Goal: Information Seeking & Learning: Check status

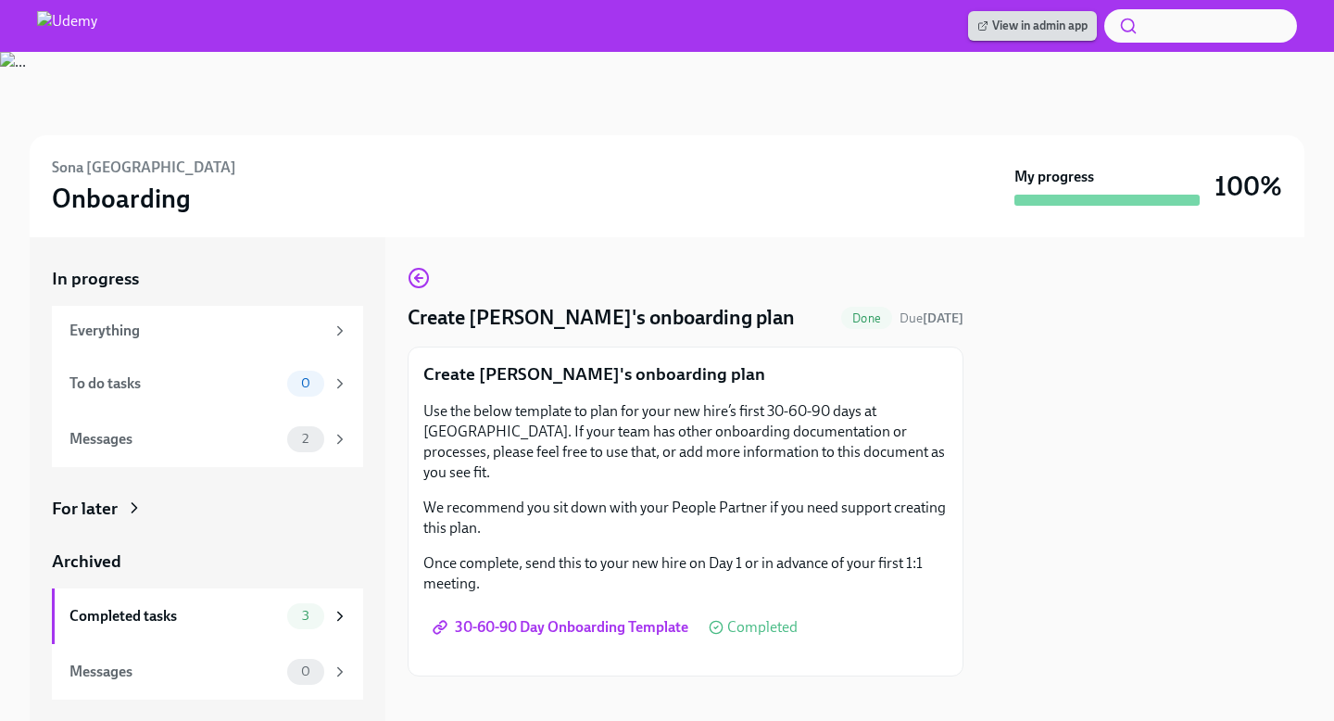
click at [1056, 31] on span "View in admin app" at bounding box center [1032, 26] width 110 height 19
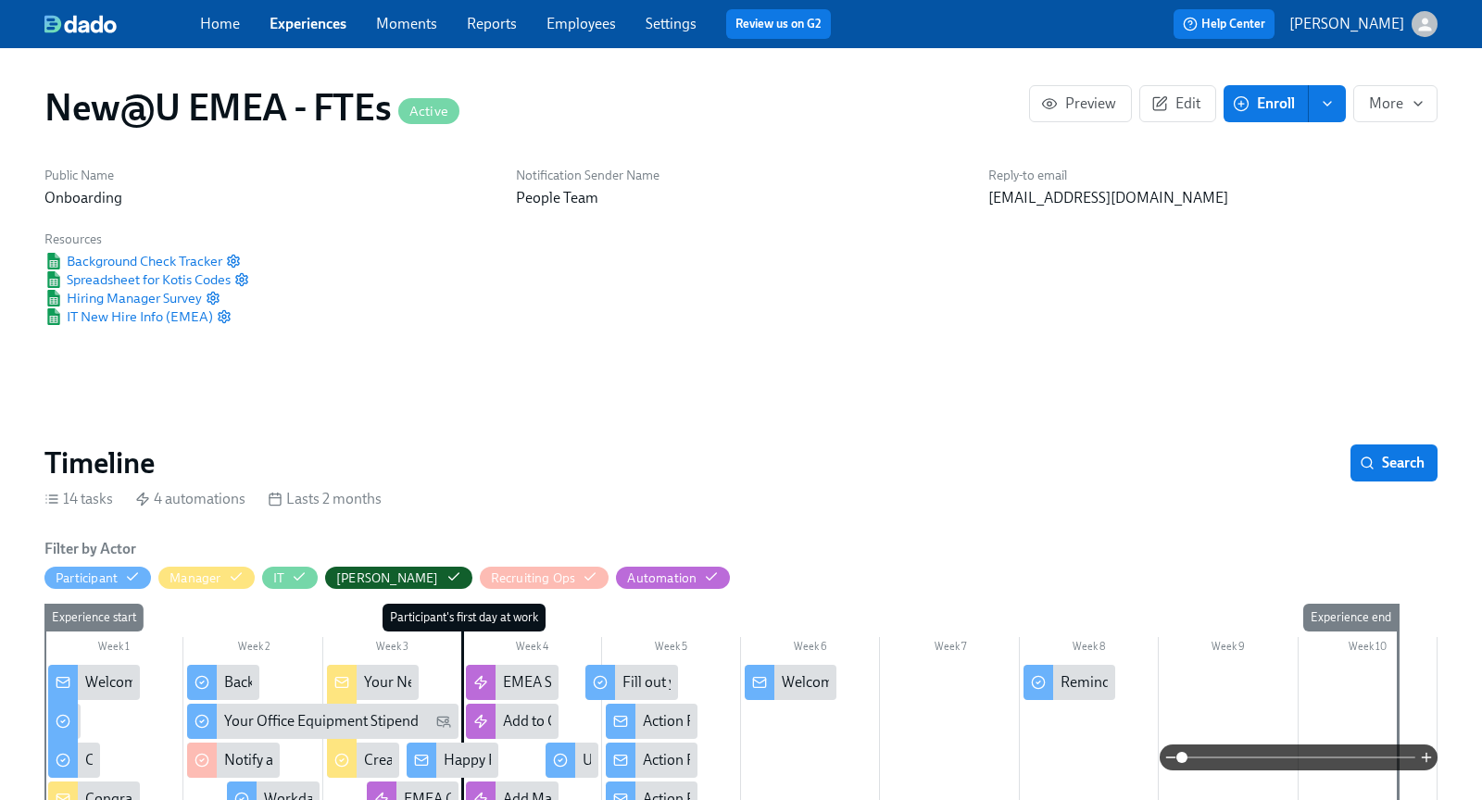
click at [303, 14] on span "Experiences" at bounding box center [308, 24] width 77 height 20
click at [303, 26] on link "Experiences" at bounding box center [308, 24] width 77 height 18
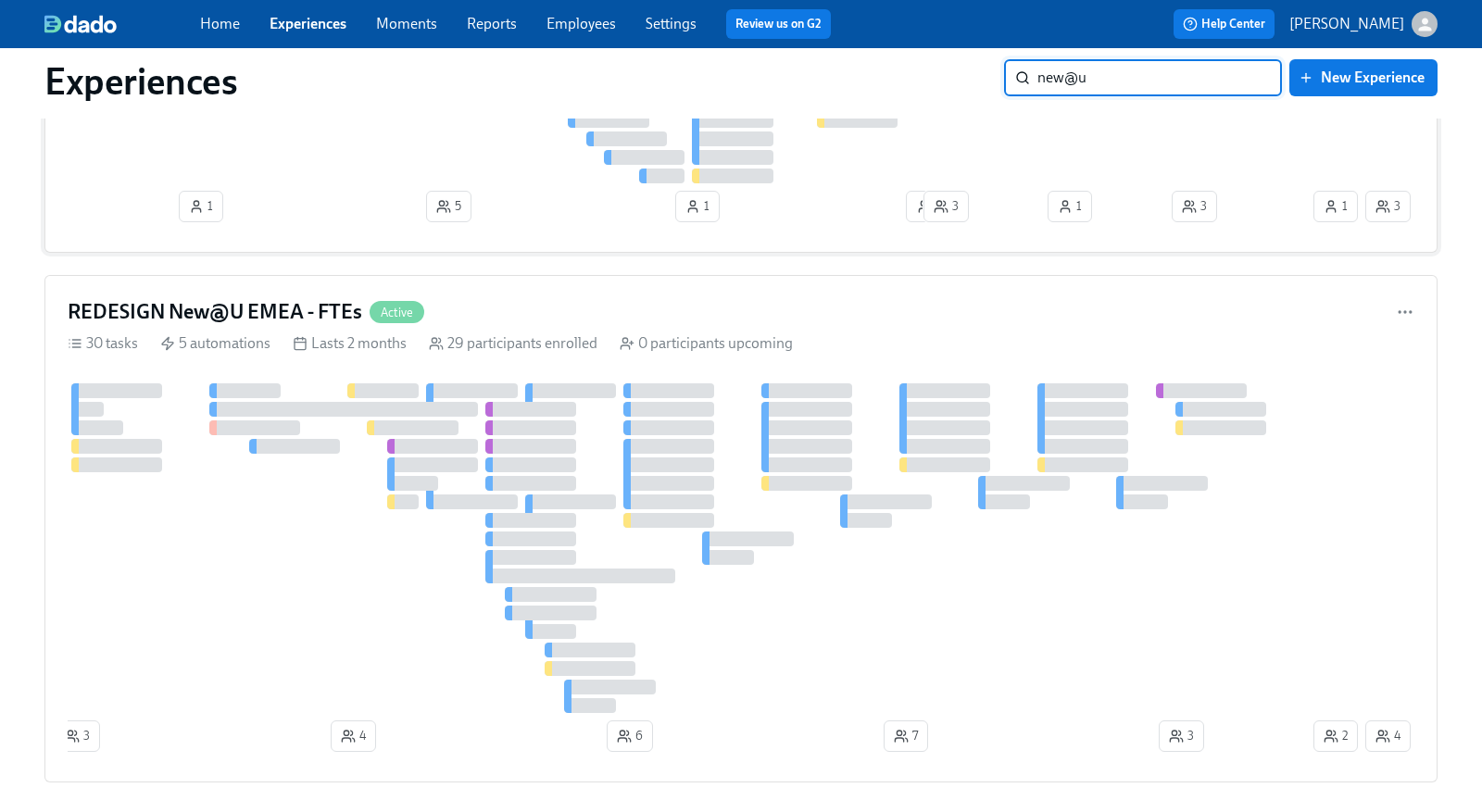
scroll to position [293, 0]
type input "new@u"
click at [308, 311] on h4 "REDESIGN New@U EMEA - FTEs" at bounding box center [215, 311] width 295 height 28
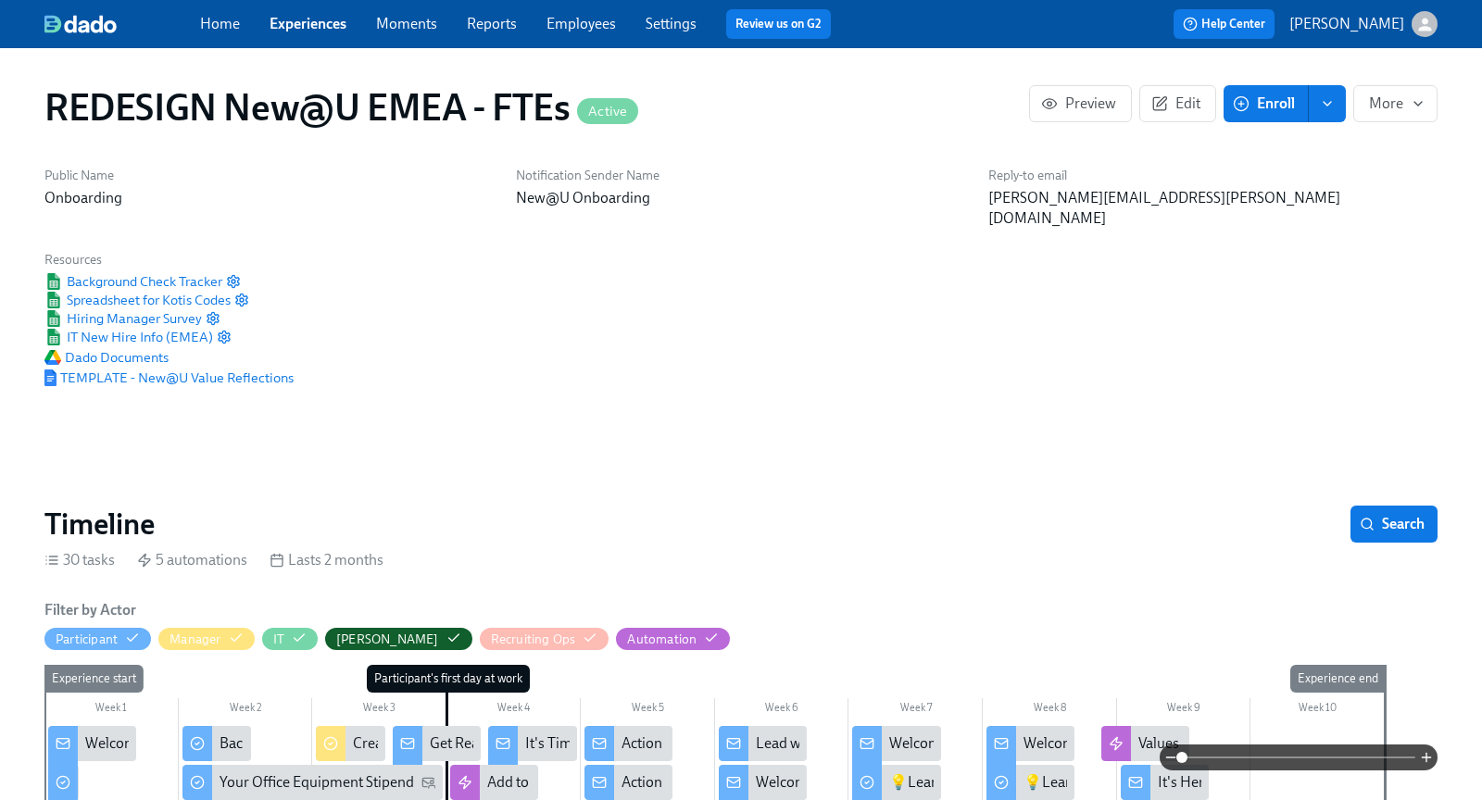
scroll to position [0, 12872]
click at [1326, 102] on icon "enroll" at bounding box center [1327, 104] width 7 height 4
click at [1414, 117] on button "More" at bounding box center [1395, 103] width 84 height 37
click at [1336, 304] on div at bounding box center [741, 400] width 1482 height 800
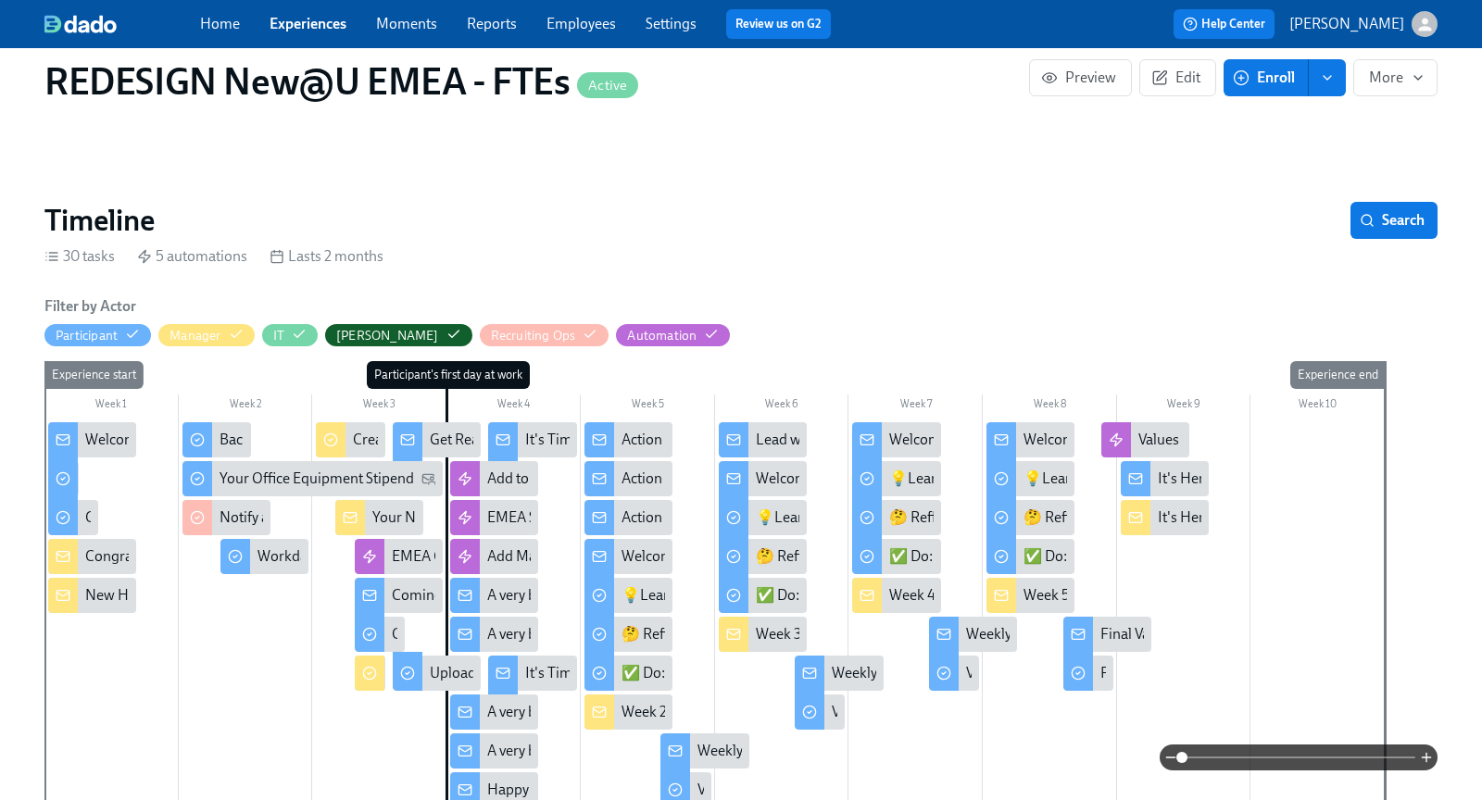
scroll to position [302, 0]
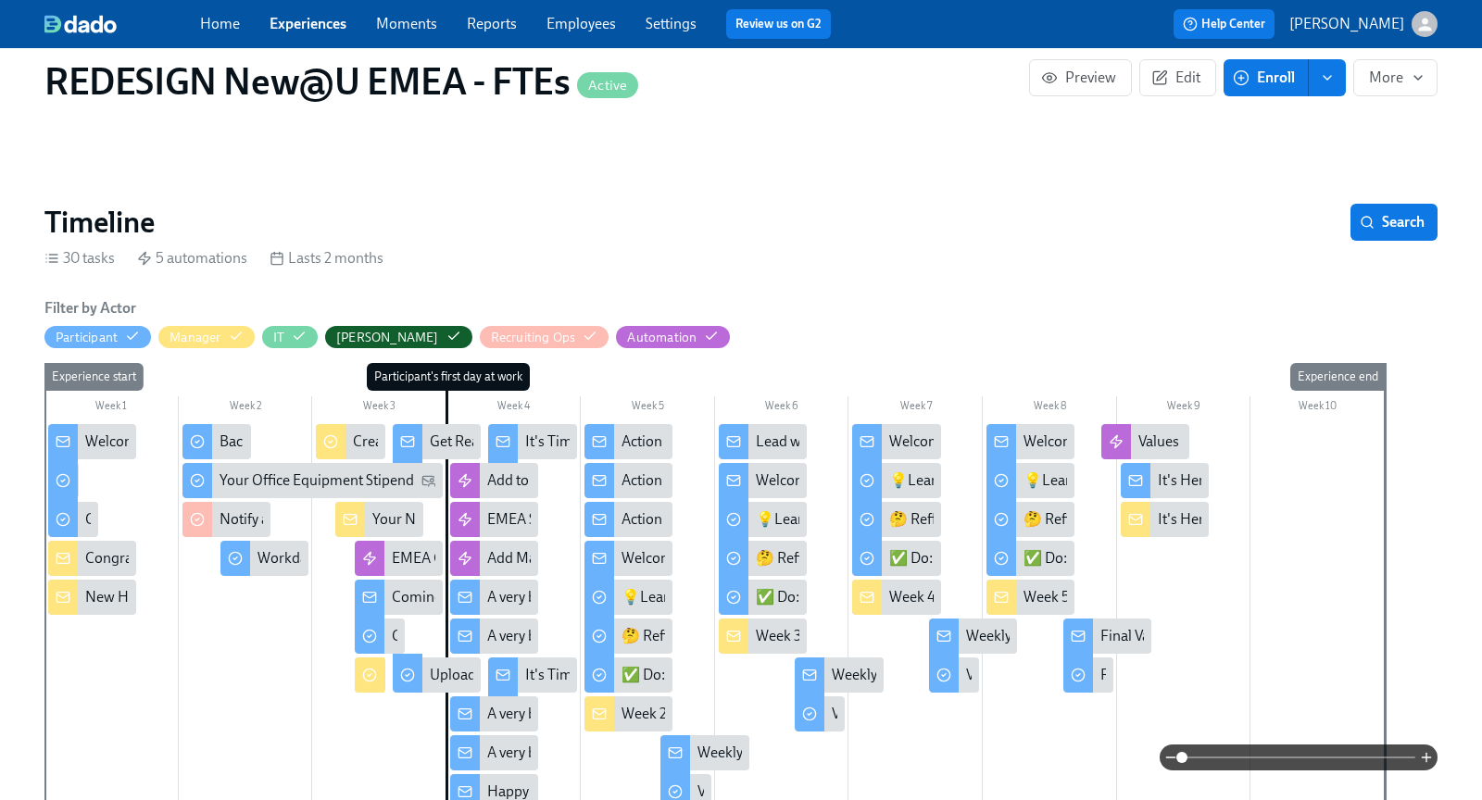
click at [303, 248] on div "Lasts 2 months" at bounding box center [327, 258] width 114 height 20
click at [198, 248] on div "5 automations" at bounding box center [192, 258] width 110 height 20
click at [1385, 80] on span "More" at bounding box center [1395, 78] width 53 height 19
click at [1400, 80] on div at bounding box center [741, 400] width 1482 height 800
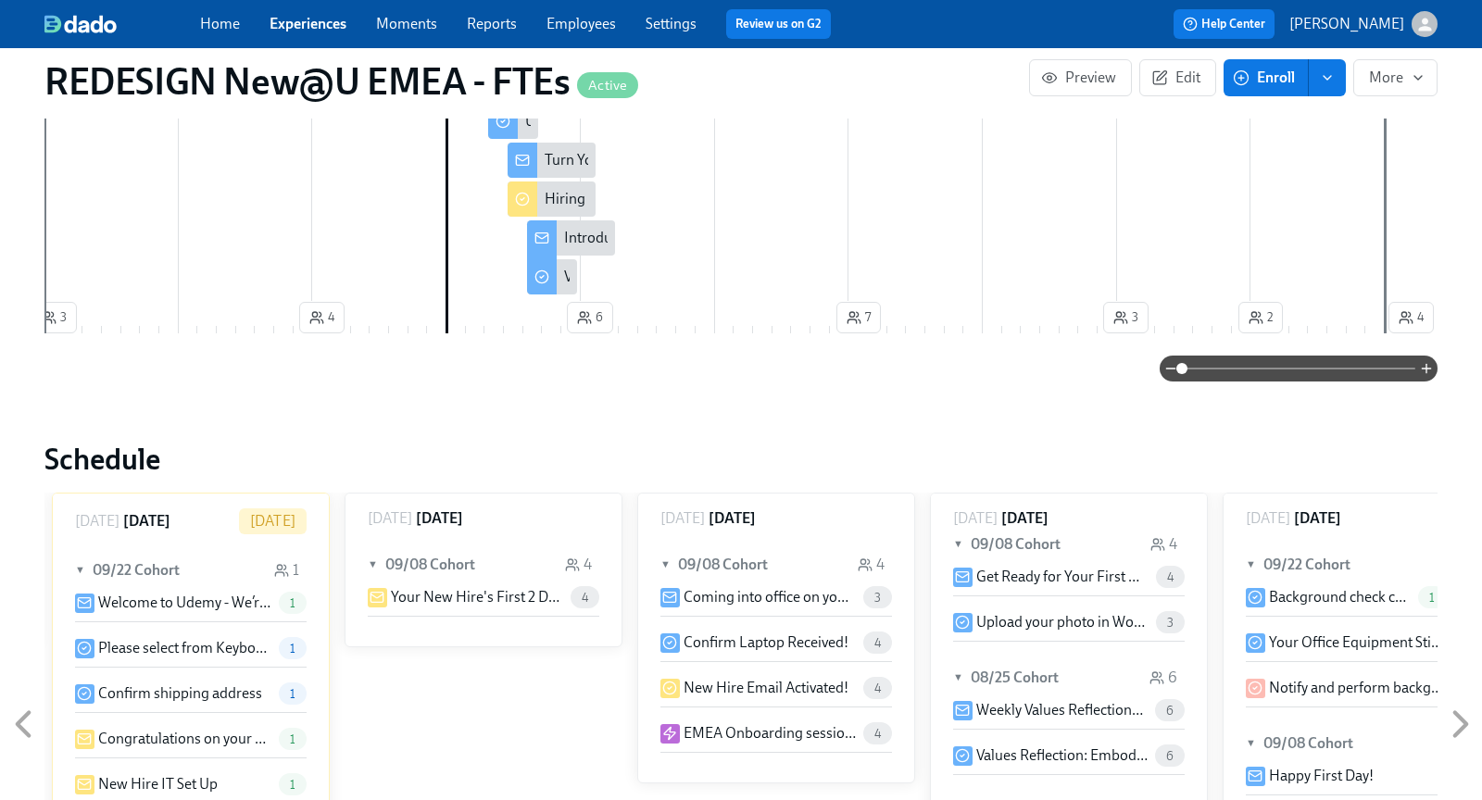
scroll to position [1121, 0]
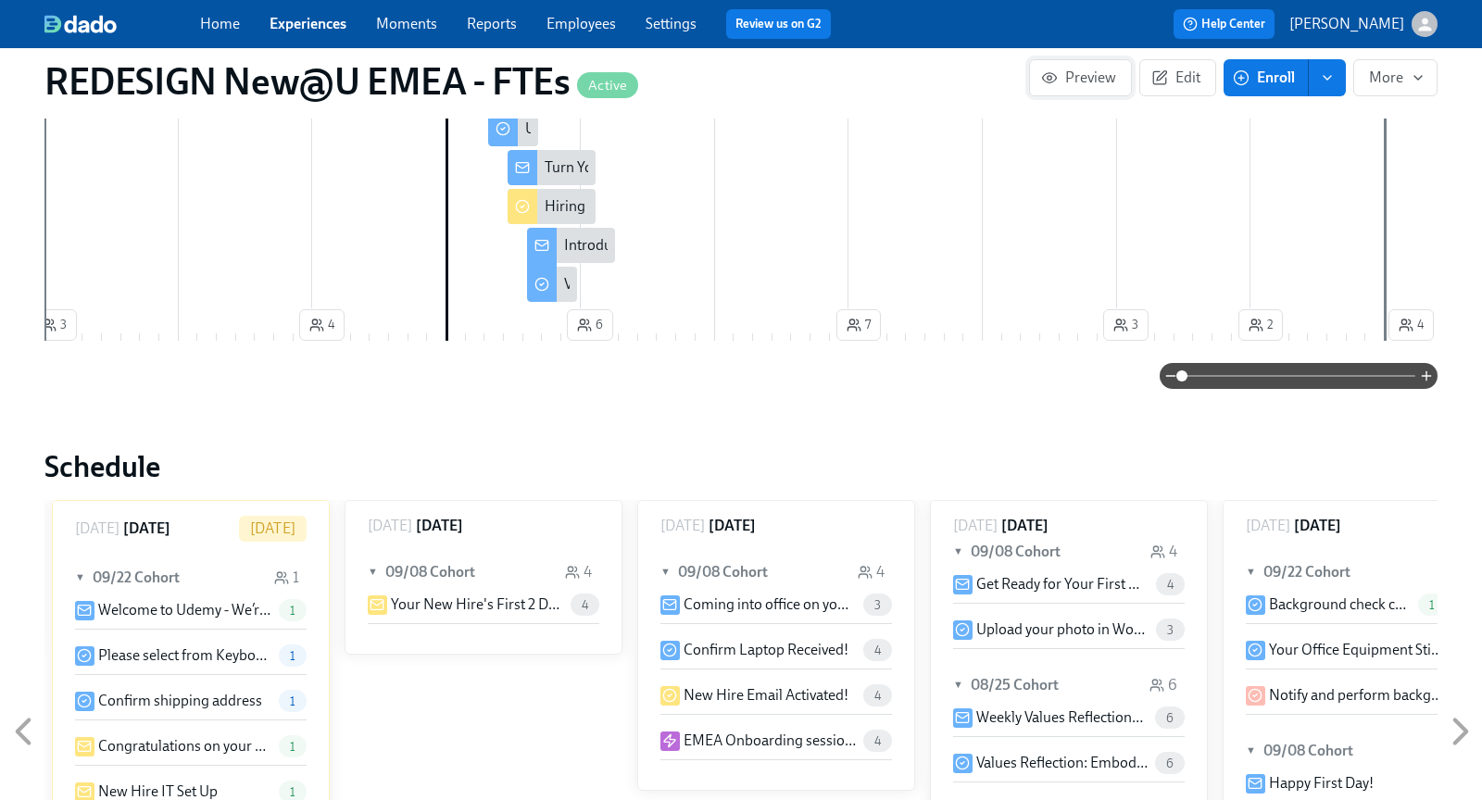
click at [1093, 84] on span "Preview" at bounding box center [1080, 78] width 71 height 19
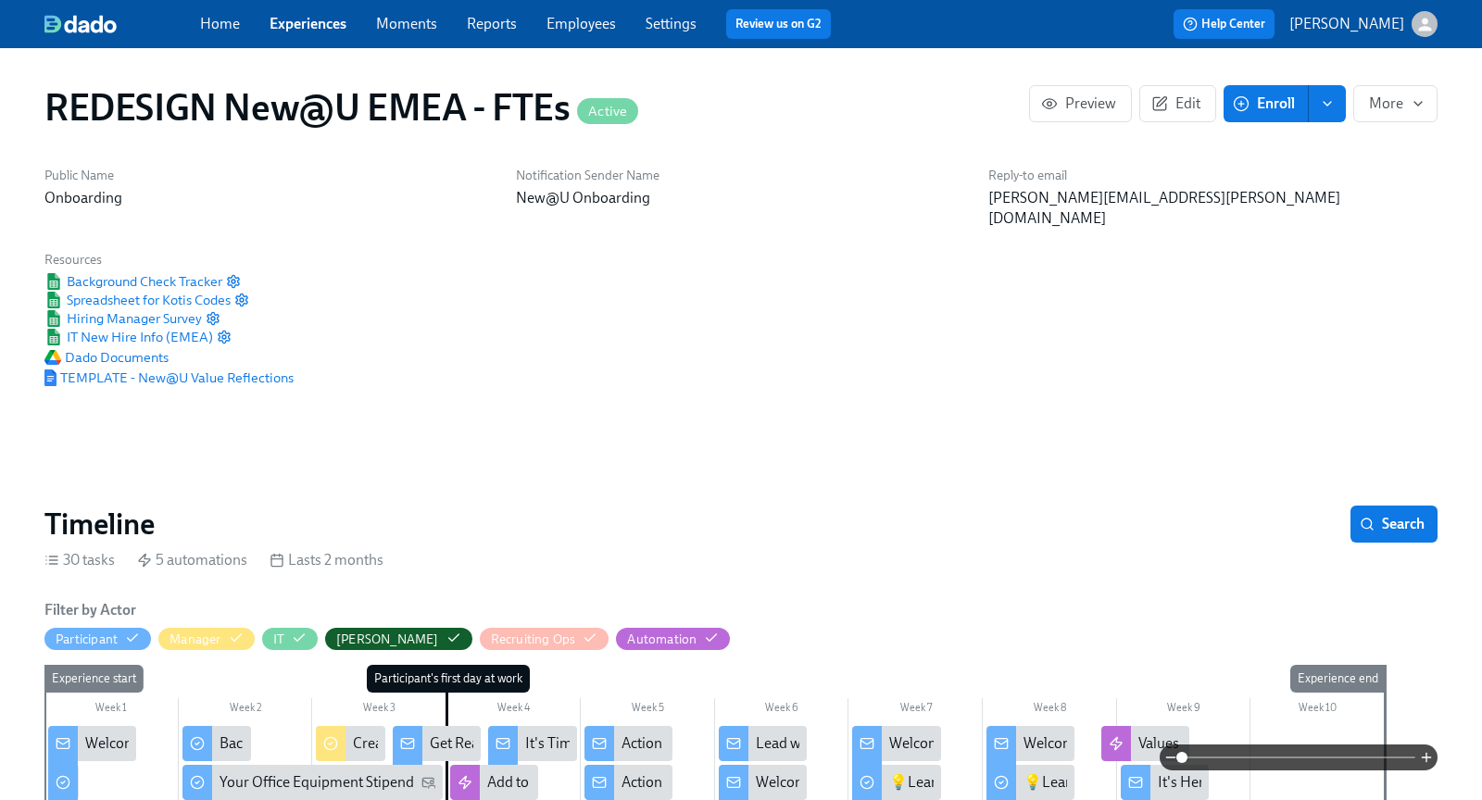
click at [501, 28] on link "Reports" at bounding box center [492, 24] width 50 height 18
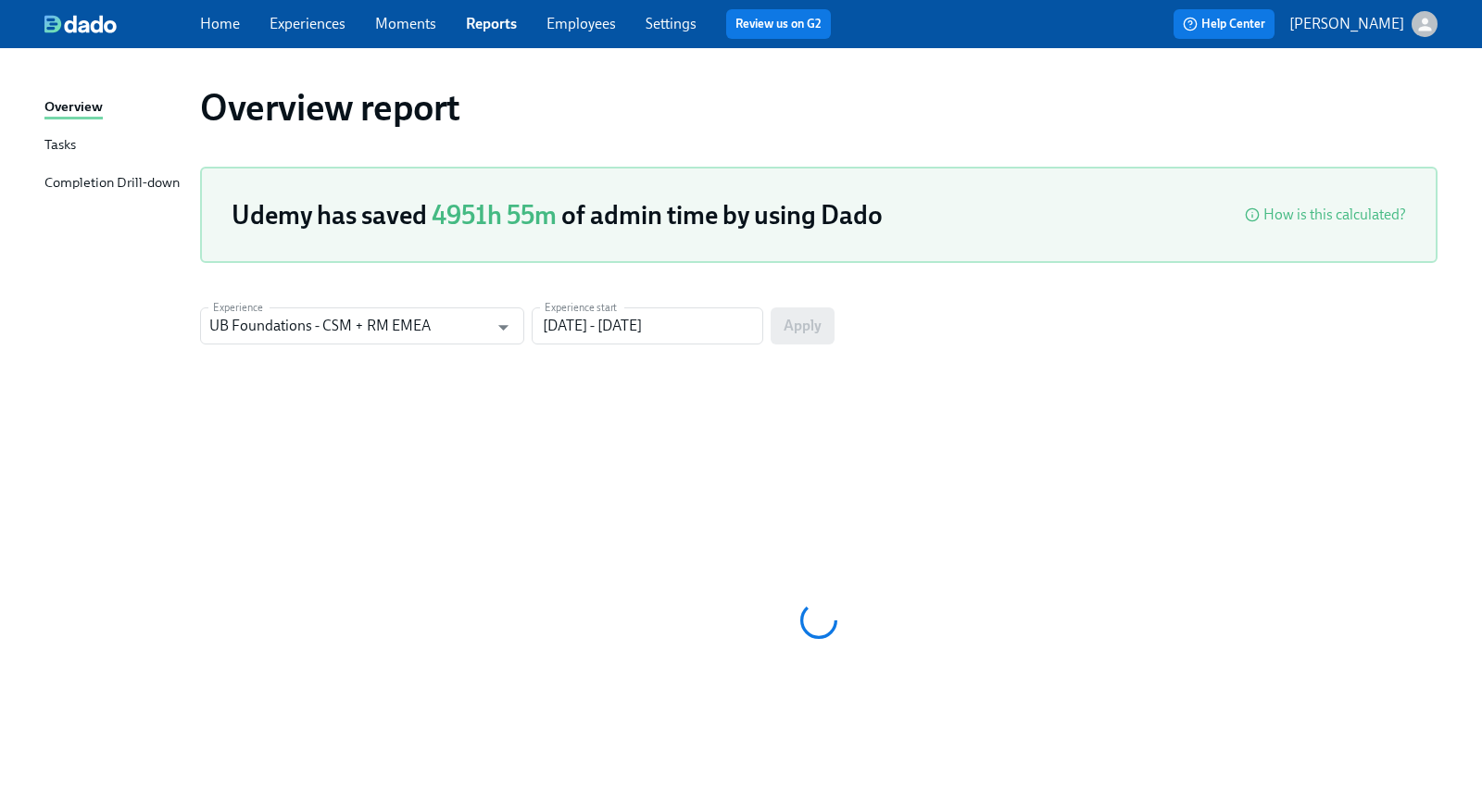
click at [65, 146] on div "Tasks" at bounding box center [59, 145] width 31 height 23
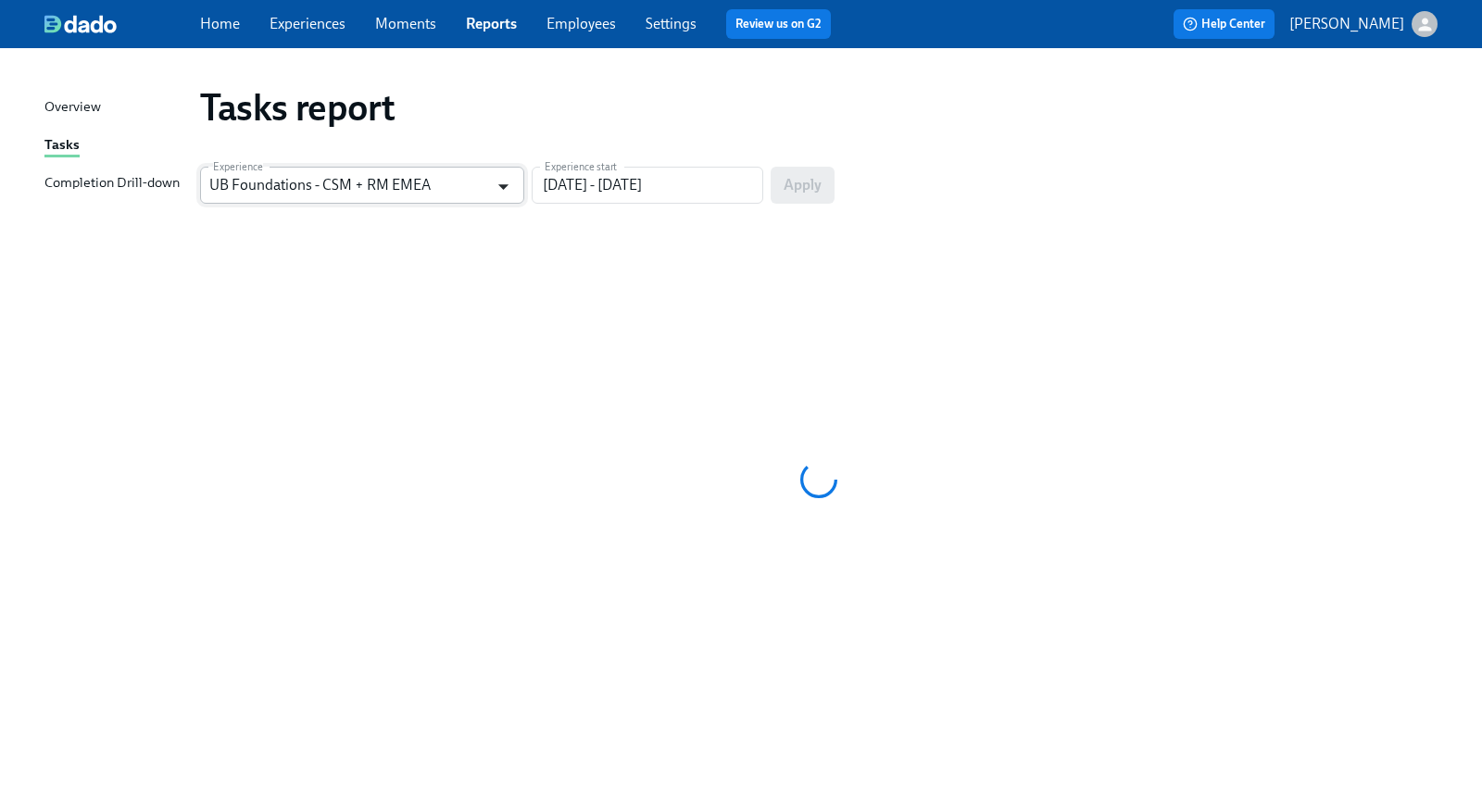
click at [502, 194] on icon "Open" at bounding box center [503, 186] width 25 height 25
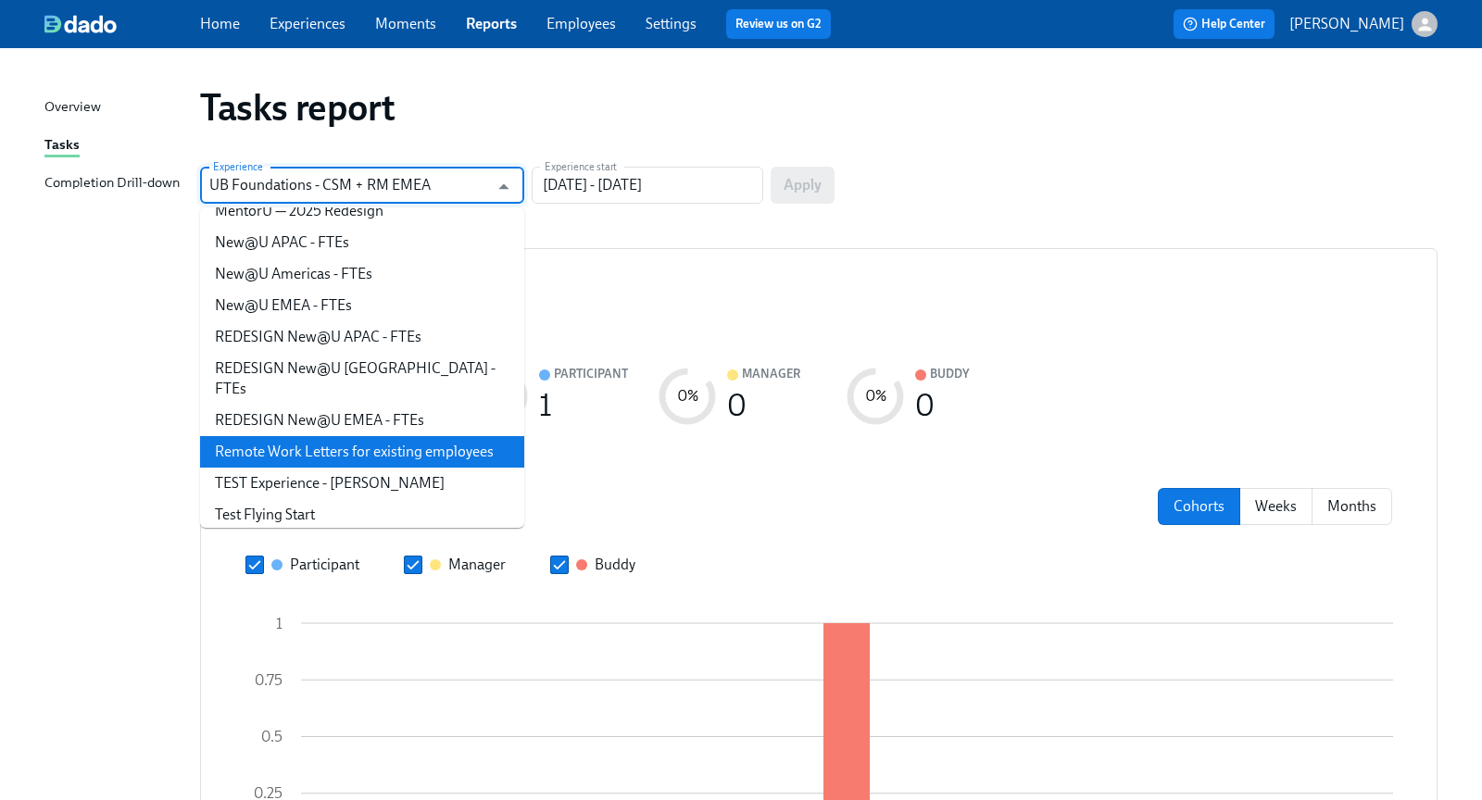
scroll to position [354, 0]
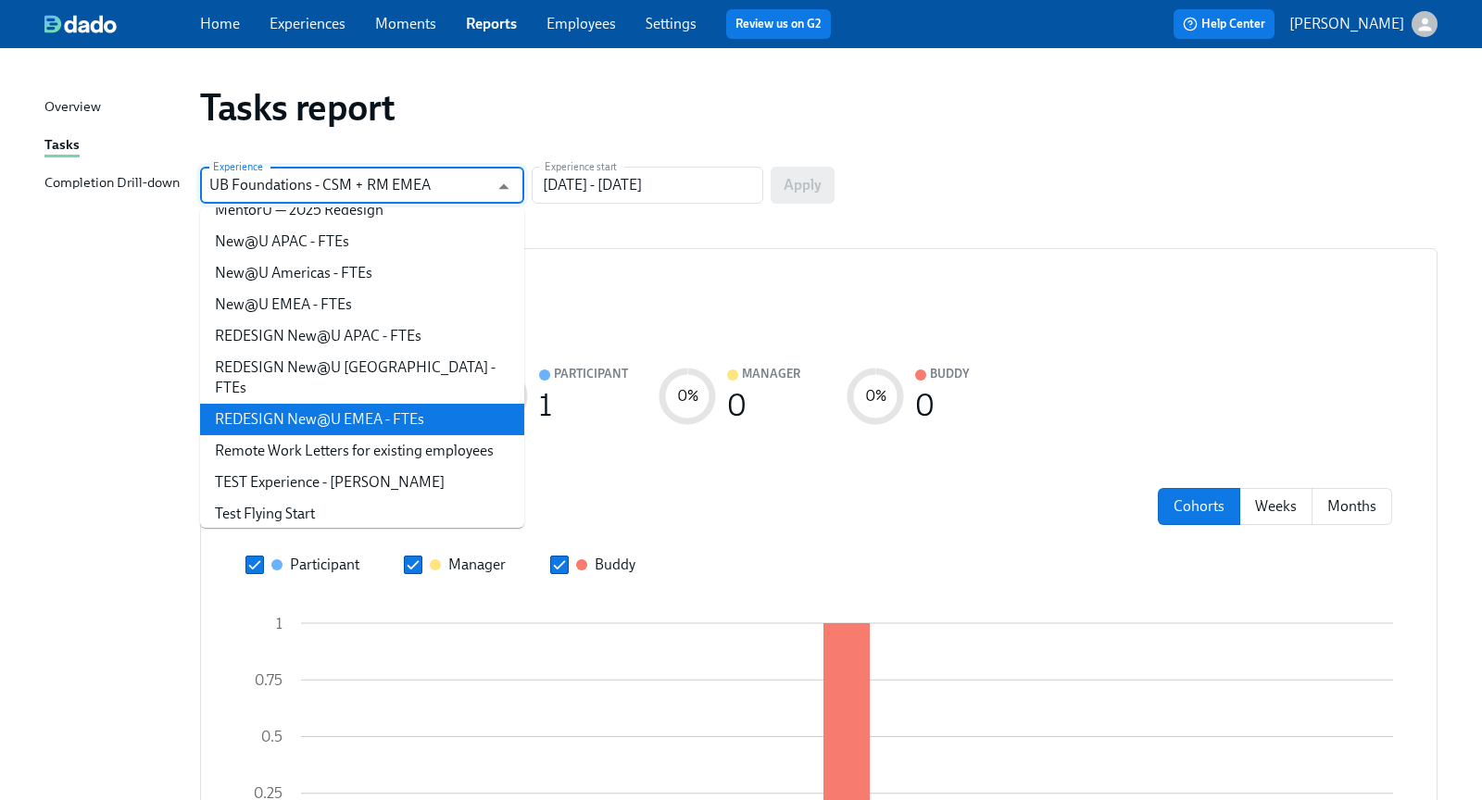
click at [382, 404] on li "REDESIGN New@U EMEA - FTEs" at bounding box center [362, 419] width 324 height 31
type input "REDESIGN New@U EMEA - FTEs"
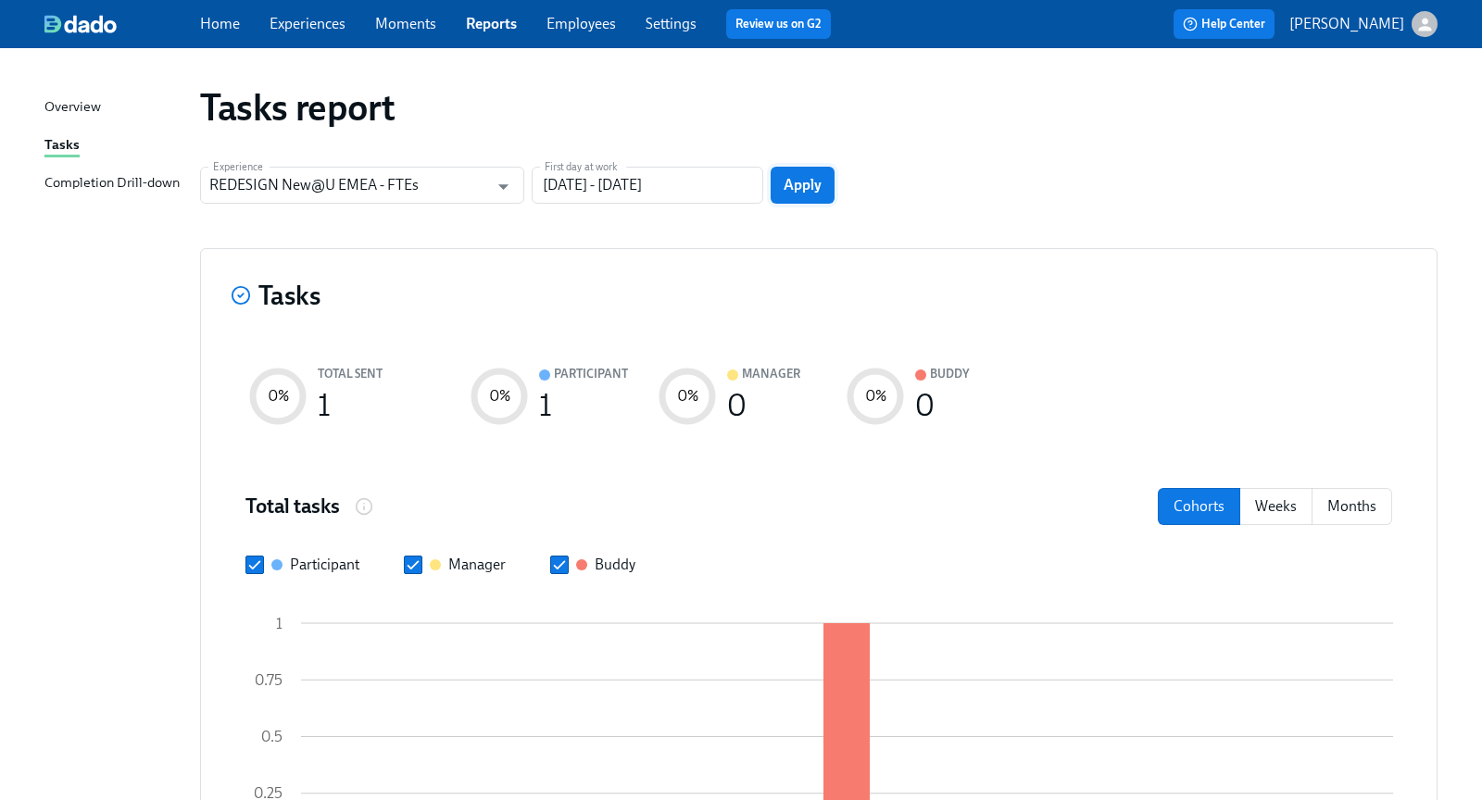
click at [809, 184] on span "Apply" at bounding box center [803, 185] width 38 height 19
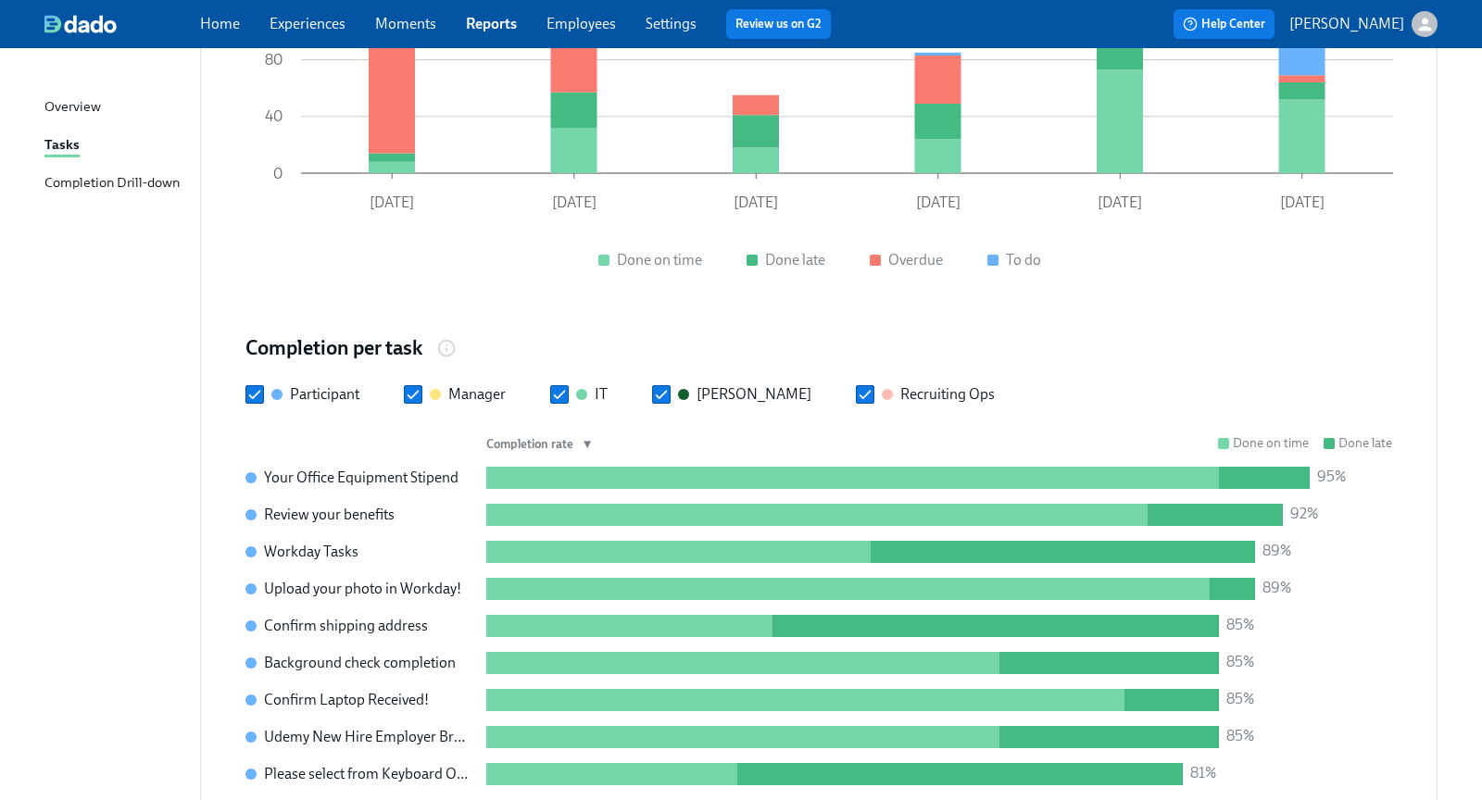
scroll to position [554, 0]
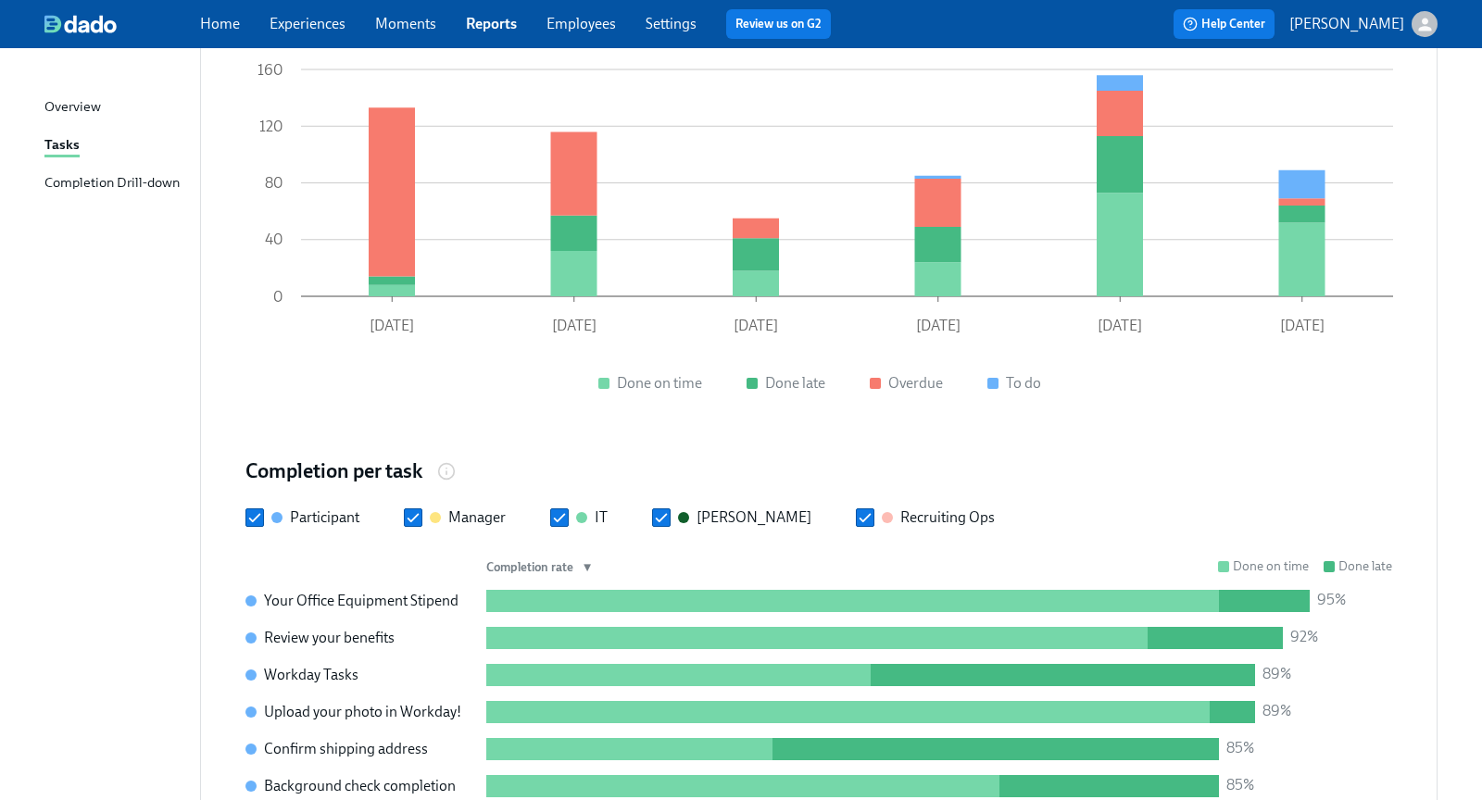
click at [93, 181] on div "Completion Drill-down" at bounding box center [111, 183] width 135 height 23
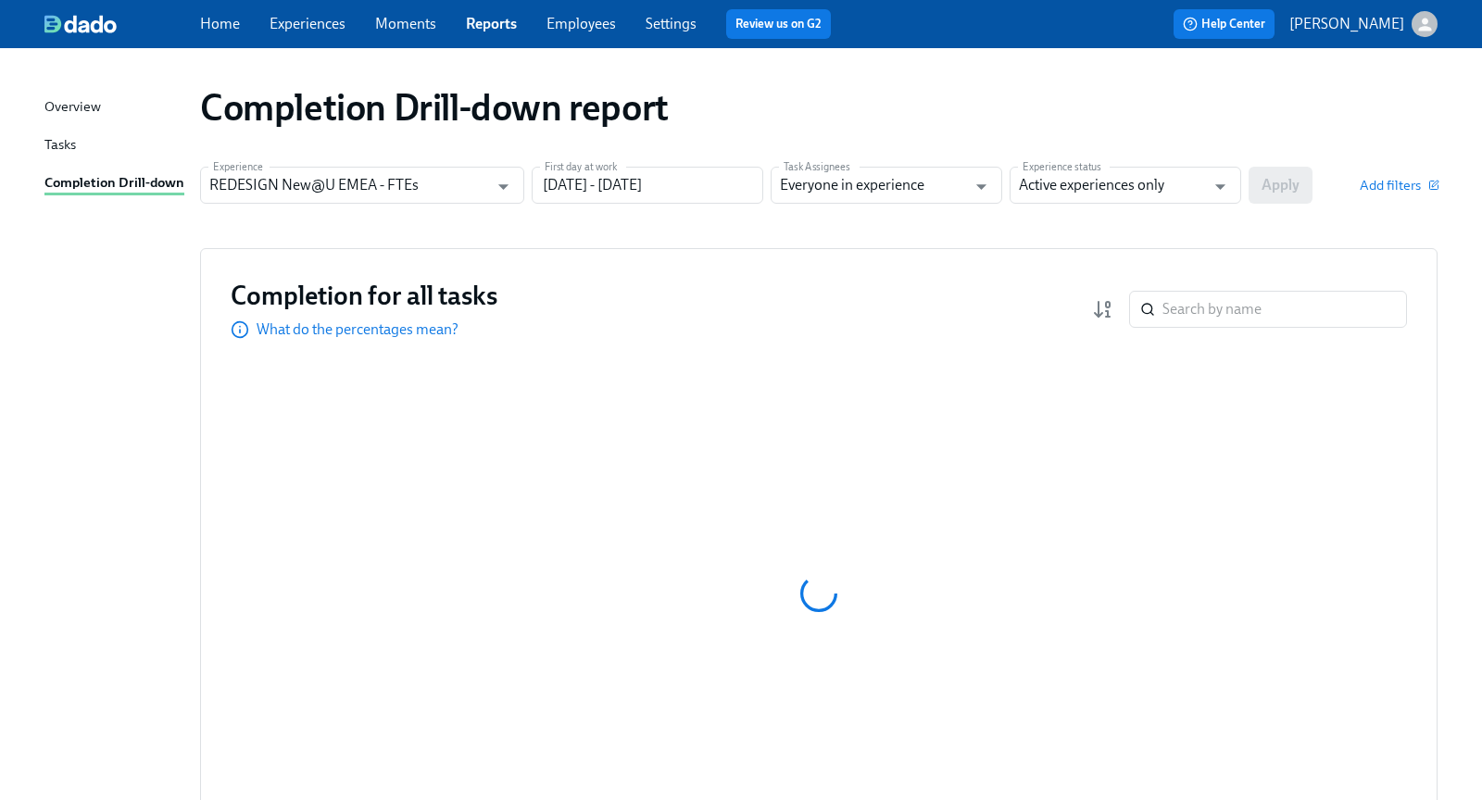
click at [70, 139] on div "Tasks" at bounding box center [59, 145] width 31 height 23
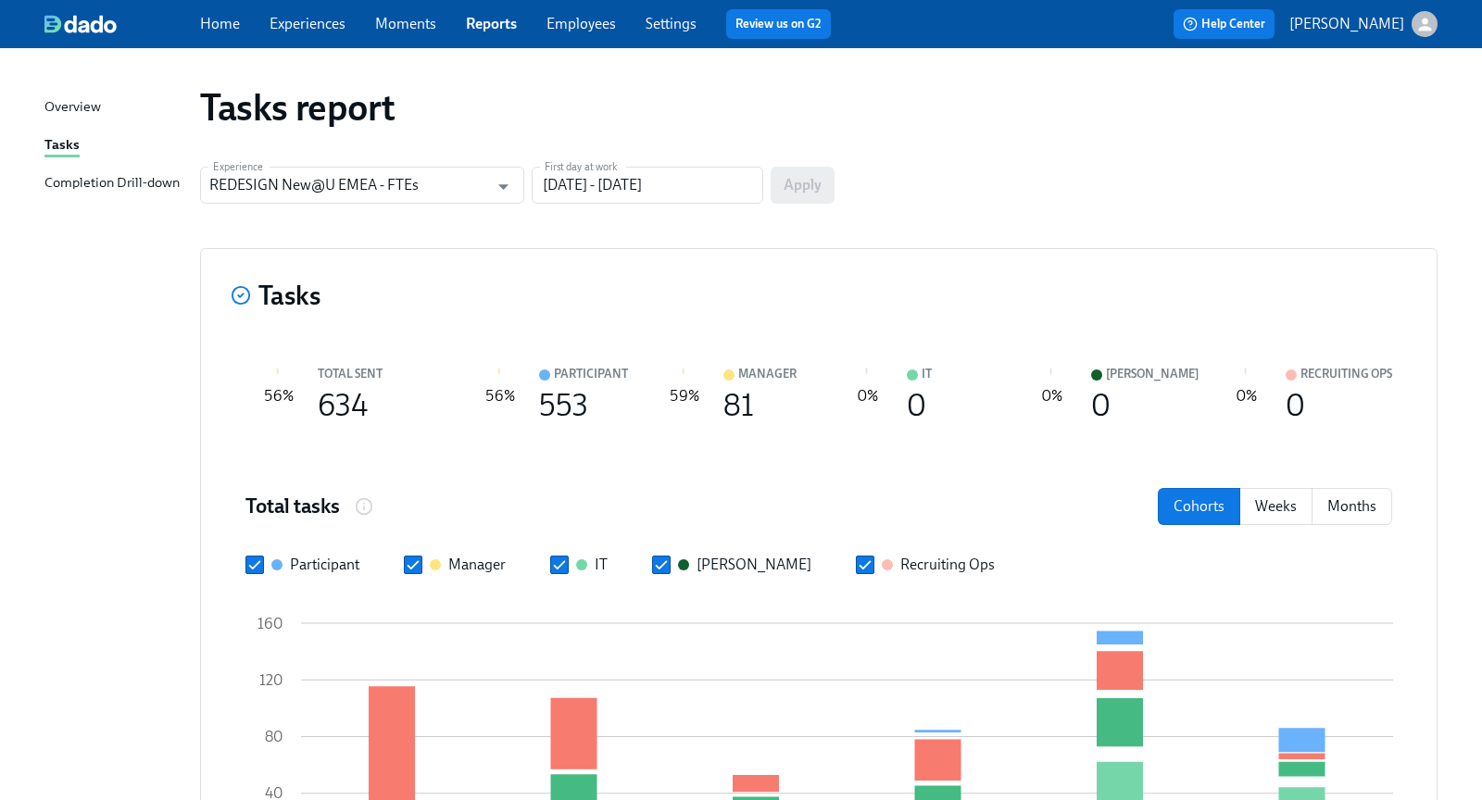
click at [82, 106] on div "Overview" at bounding box center [72, 107] width 57 height 23
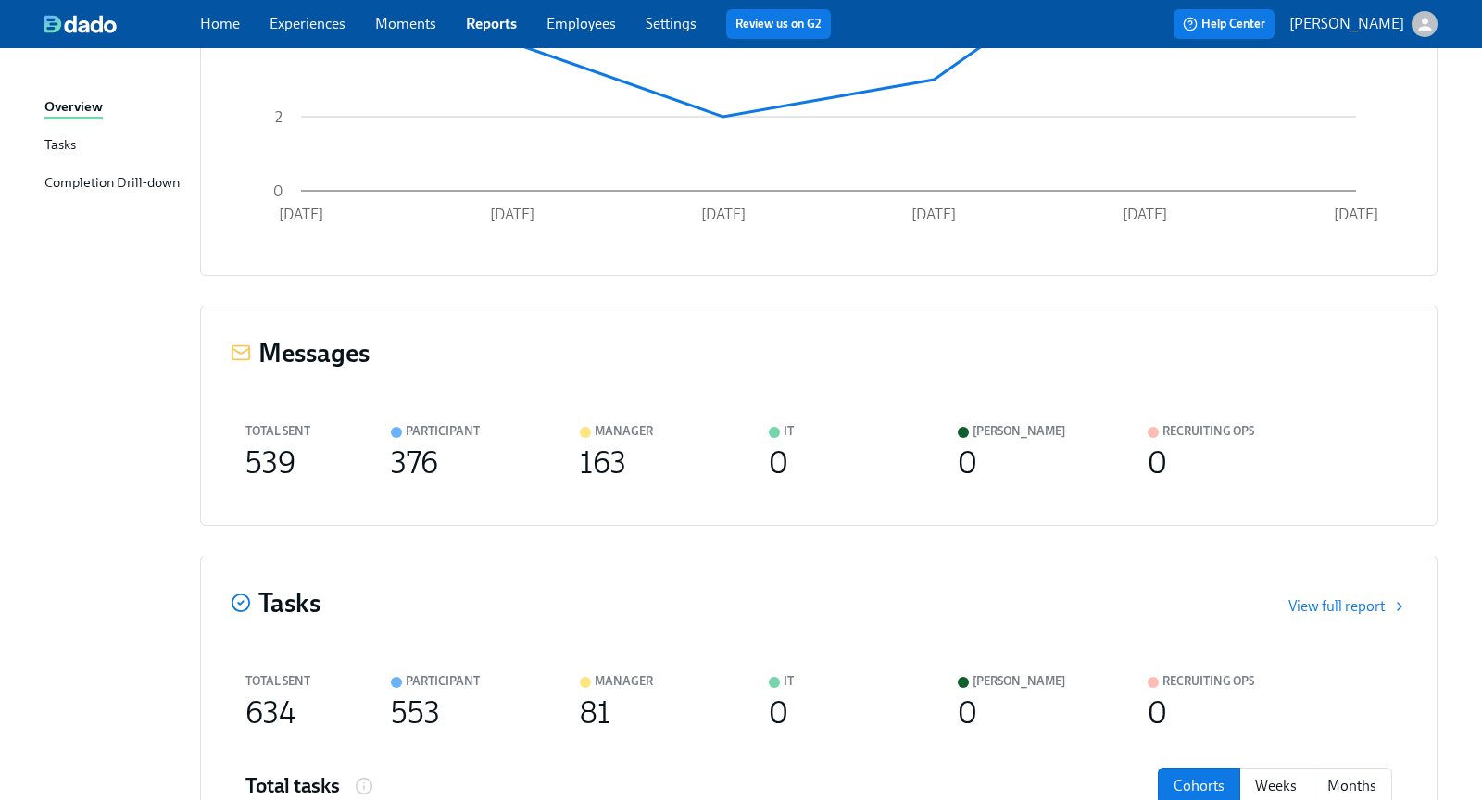
scroll to position [799, 0]
